Goal: Find specific page/section: Find specific page/section

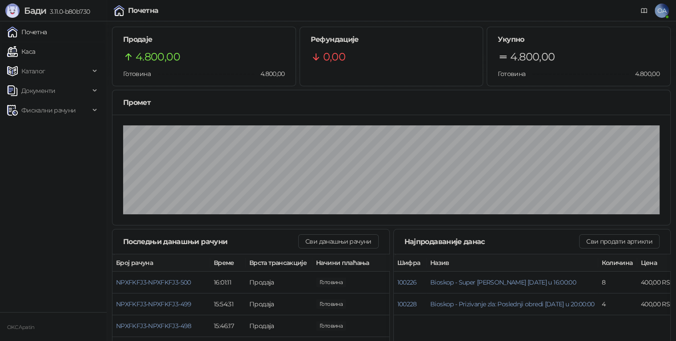
click at [27, 51] on link "Каса" at bounding box center [21, 52] width 28 height 18
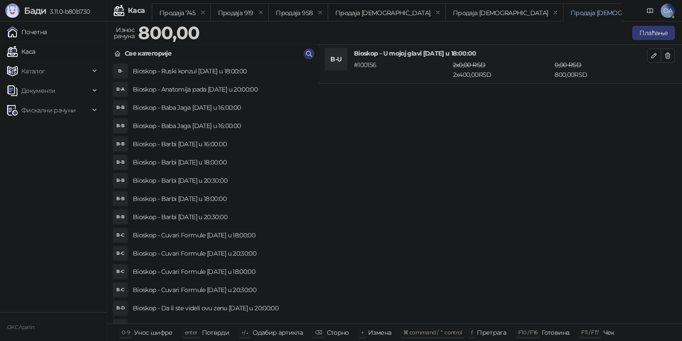
click at [30, 34] on link "Почетна" at bounding box center [27, 32] width 40 height 18
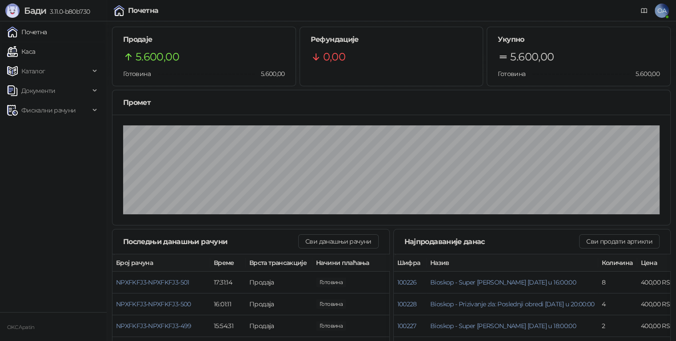
click at [32, 52] on link "Каса" at bounding box center [21, 52] width 28 height 18
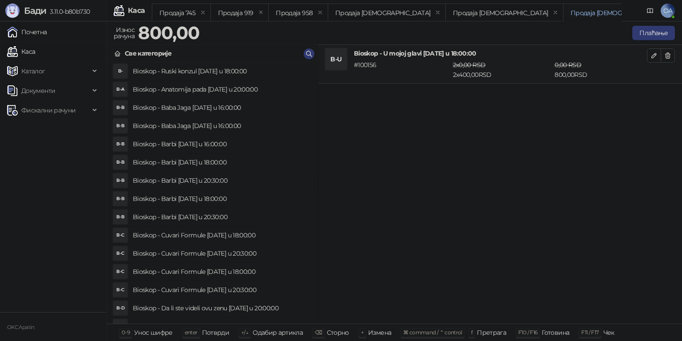
click at [36, 32] on link "Почетна" at bounding box center [27, 32] width 40 height 18
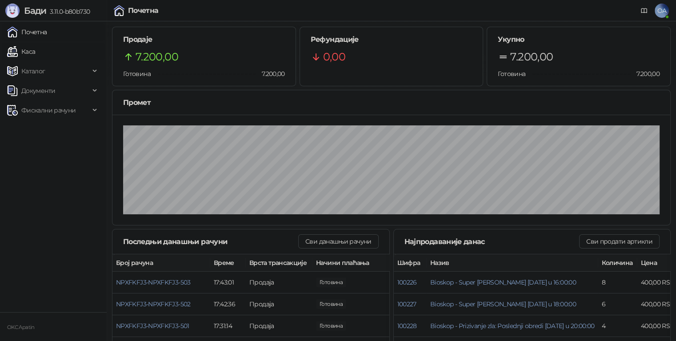
click at [28, 50] on link "Каса" at bounding box center [21, 52] width 28 height 18
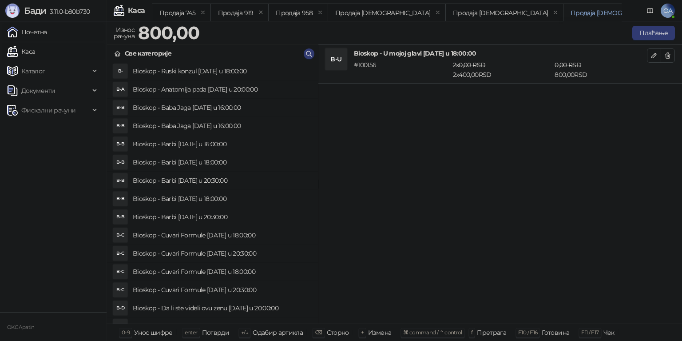
click at [39, 34] on link "Почетна" at bounding box center [27, 32] width 40 height 18
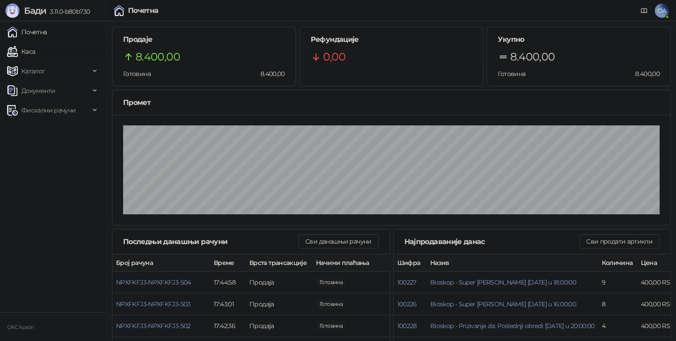
click at [21, 46] on link "Каса" at bounding box center [21, 52] width 28 height 18
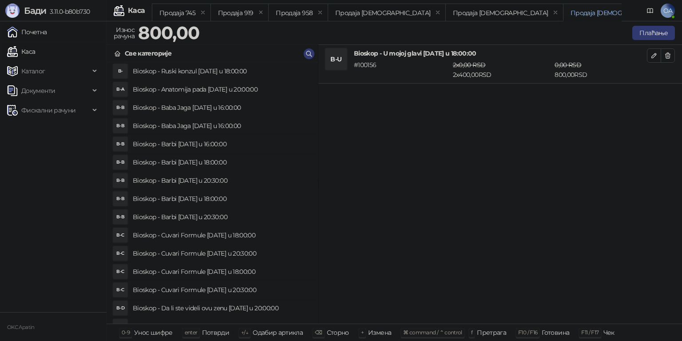
click at [38, 35] on link "Почетна" at bounding box center [27, 32] width 40 height 18
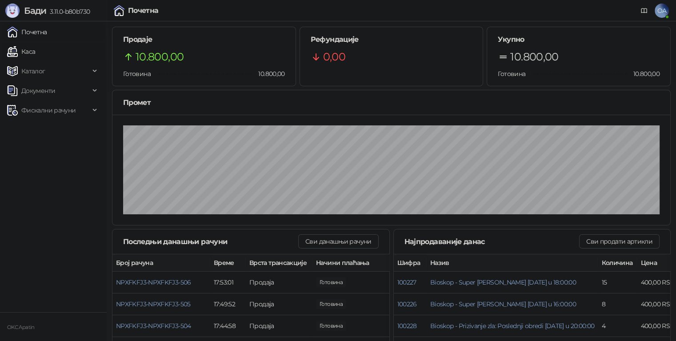
click at [24, 48] on link "Каса" at bounding box center [21, 52] width 28 height 18
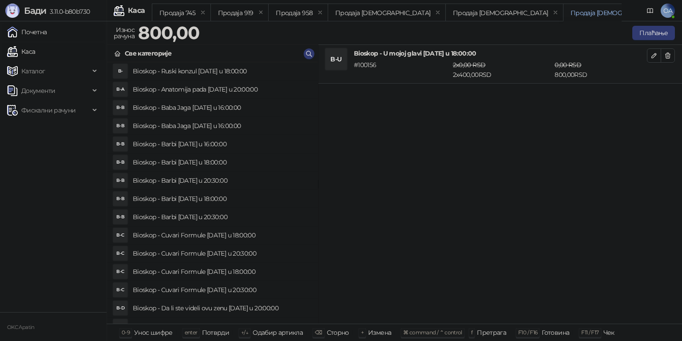
click at [36, 36] on link "Почетна" at bounding box center [27, 32] width 40 height 18
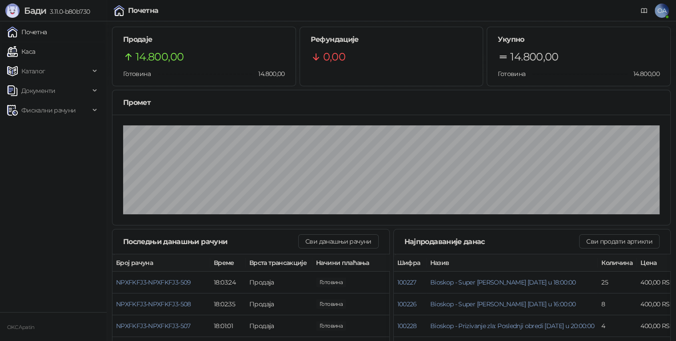
click at [30, 49] on link "Каса" at bounding box center [21, 52] width 28 height 18
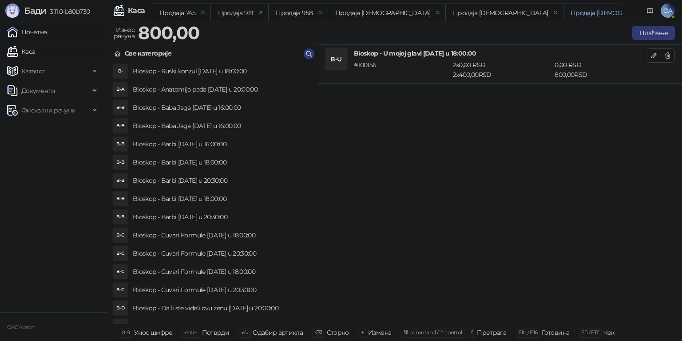
click at [44, 29] on link "Почетна" at bounding box center [27, 32] width 40 height 18
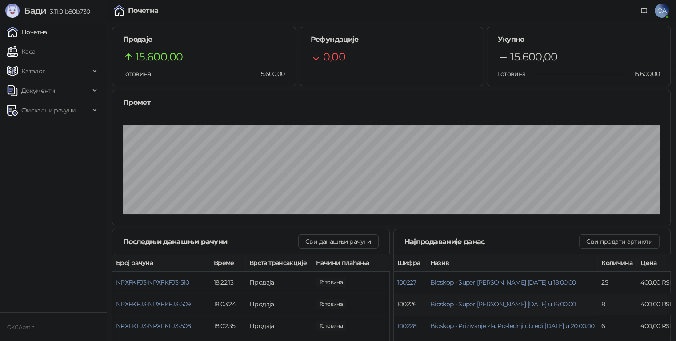
click at [397, 300] on button "100226" at bounding box center [407, 304] width 20 height 8
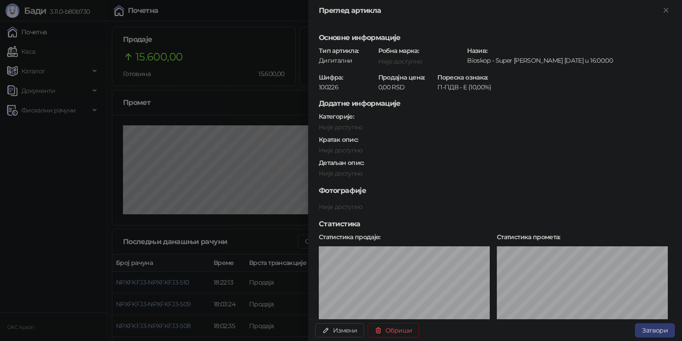
drag, startPoint x: 3, startPoint y: 267, endPoint x: 398, endPoint y: 241, distance: 395.7
click at [3, 267] on div at bounding box center [341, 170] width 682 height 341
